Goal: Information Seeking & Learning: Learn about a topic

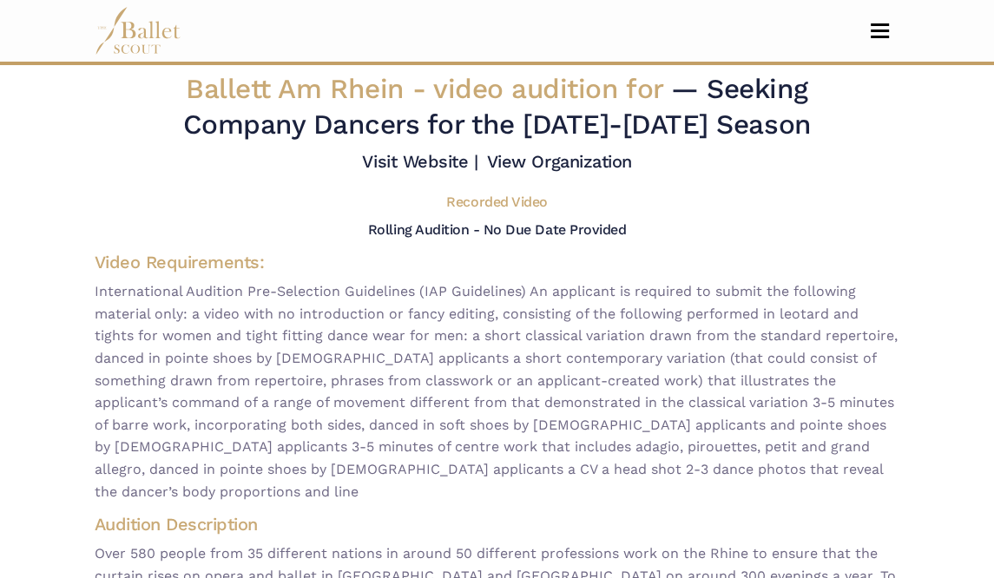
click at [123, 293] on span "International Audition Pre-Selection Guidelines (IAP Guidelines) An applicant i…" at bounding box center [498, 391] width 806 height 222
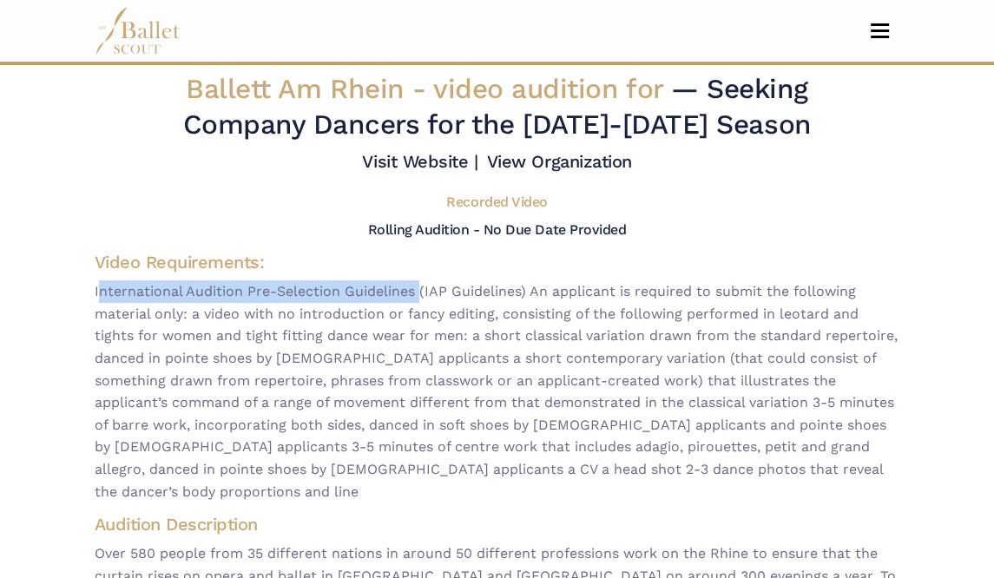
drag, startPoint x: 123, startPoint y: 293, endPoint x: 375, endPoint y: 289, distance: 251.8
click at [375, 289] on span "International Audition Pre-Selection Guidelines (IAP Guidelines) An applicant i…" at bounding box center [498, 391] width 806 height 222
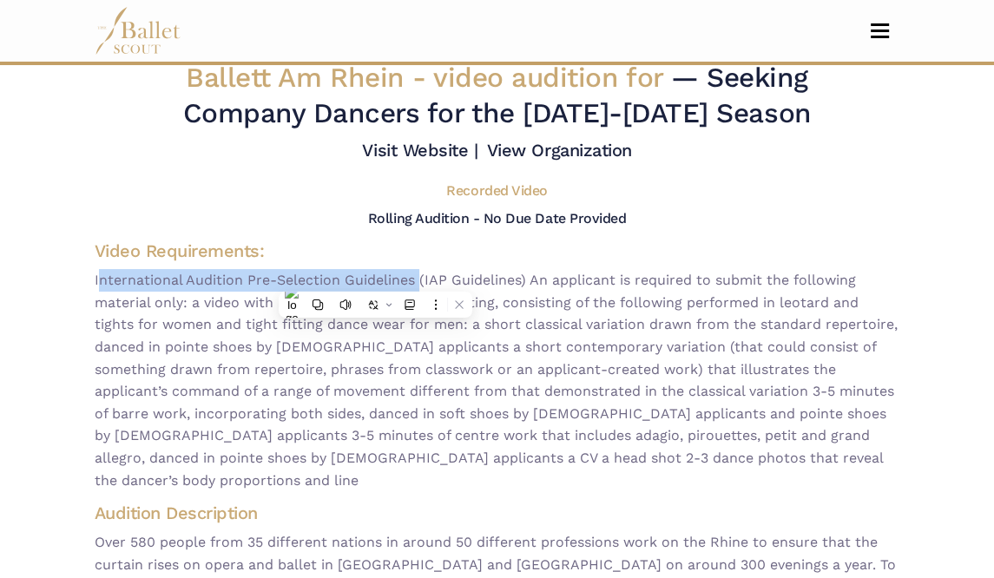
scroll to position [174, 0]
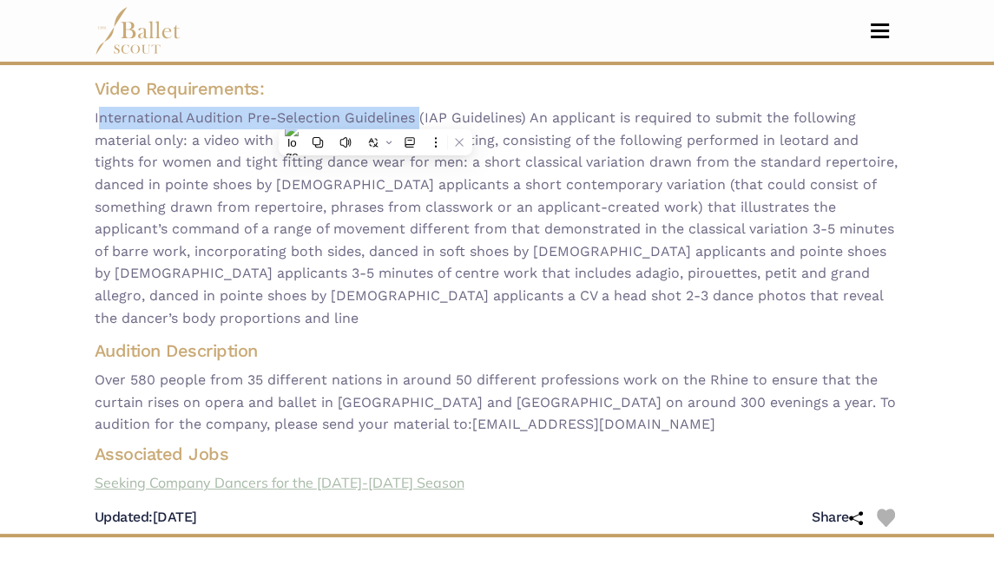
click at [390, 472] on link "Seeking Company Dancers for the [DATE]-[DATE] Season" at bounding box center [498, 483] width 834 height 23
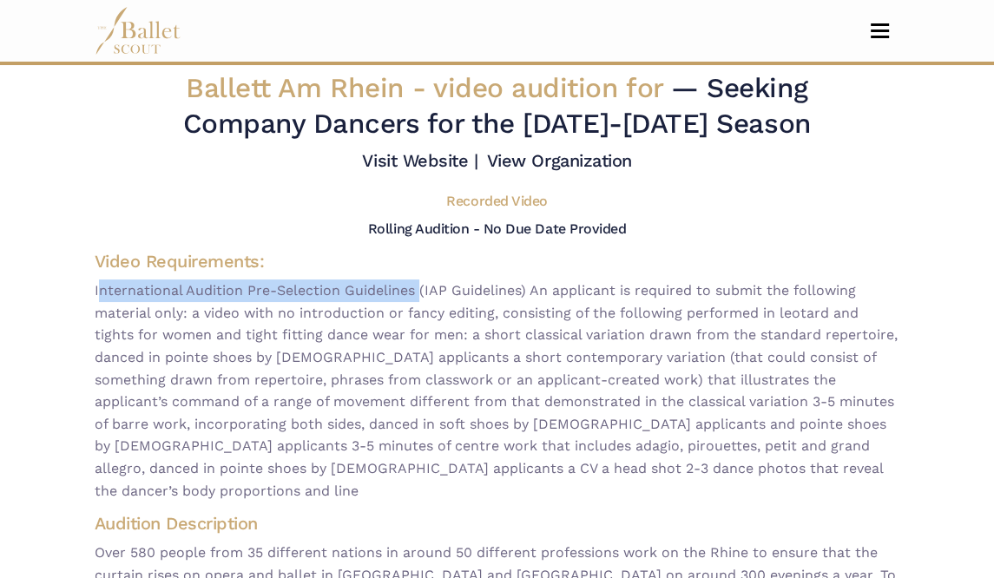
scroll to position [0, 0]
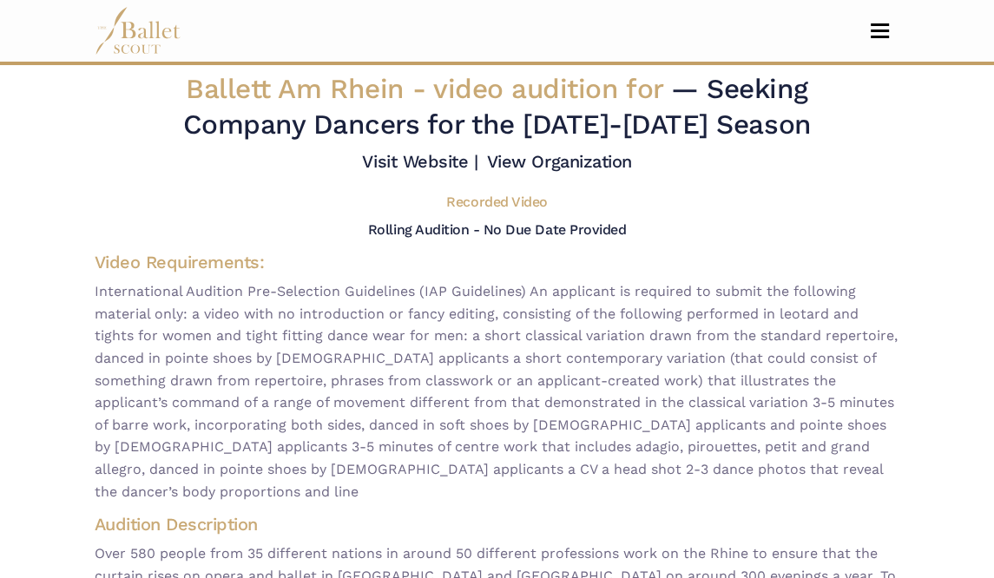
click at [477, 368] on span "International Audition Pre-Selection Guidelines (IAP Guidelines) An applicant i…" at bounding box center [498, 391] width 806 height 222
click at [146, 31] on img at bounding box center [138, 31] width 87 height 48
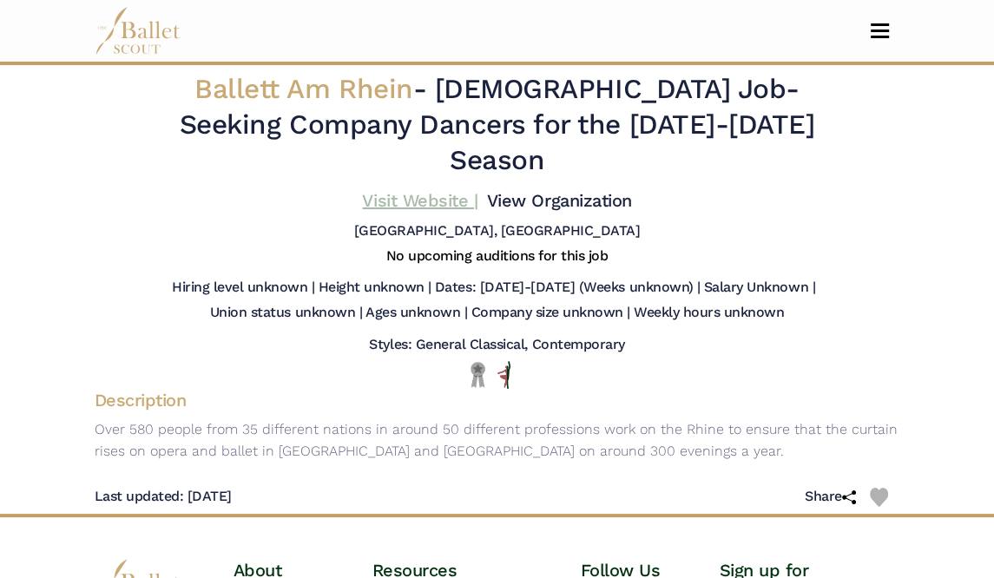
click at [446, 190] on link "Visit Website |" at bounding box center [419, 200] width 115 height 21
click at [583, 190] on link "View Organization" at bounding box center [559, 200] width 145 height 21
